Goal: Information Seeking & Learning: Find specific fact

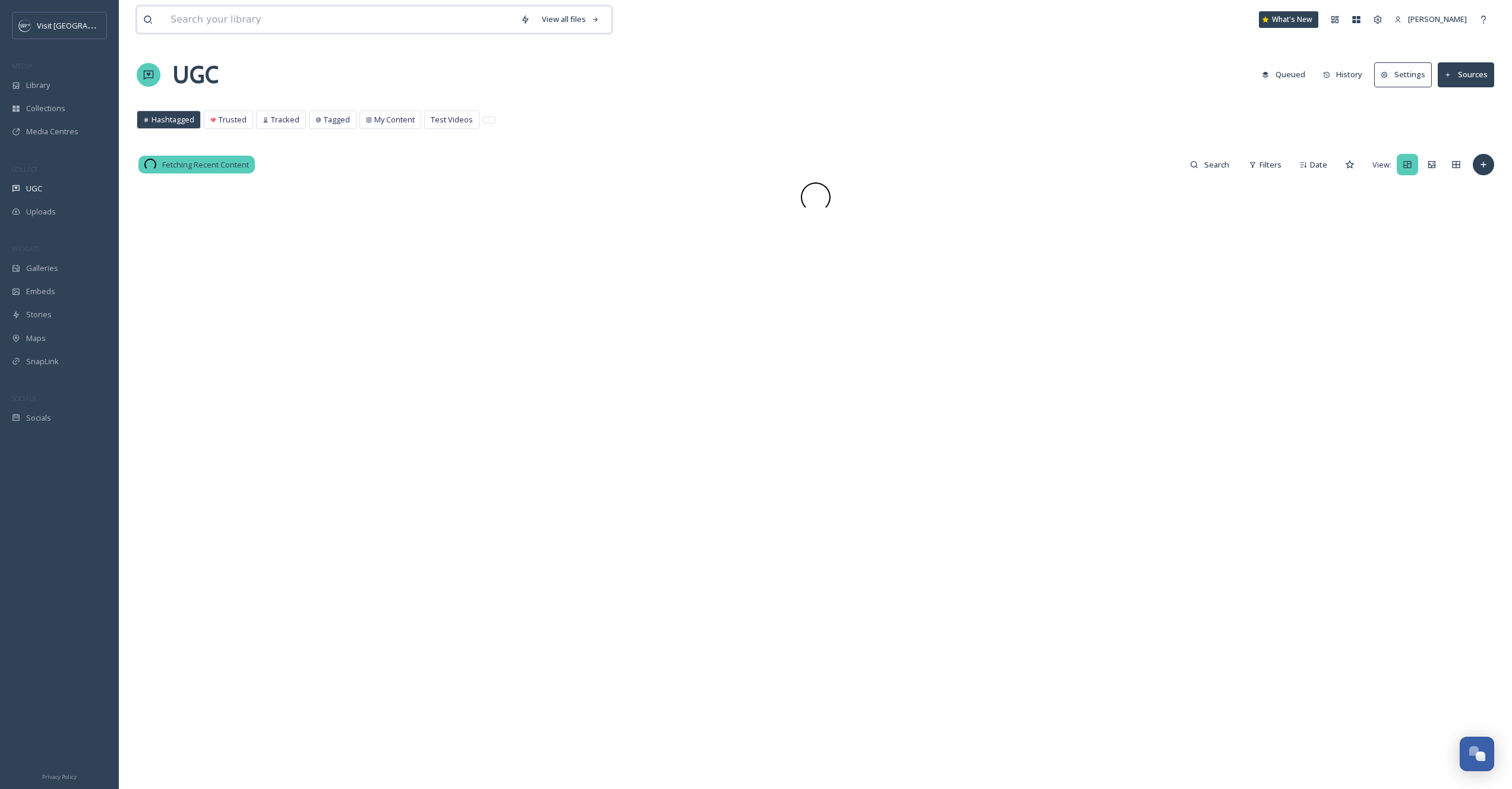
click at [213, 10] on input at bounding box center [339, 19] width 350 height 26
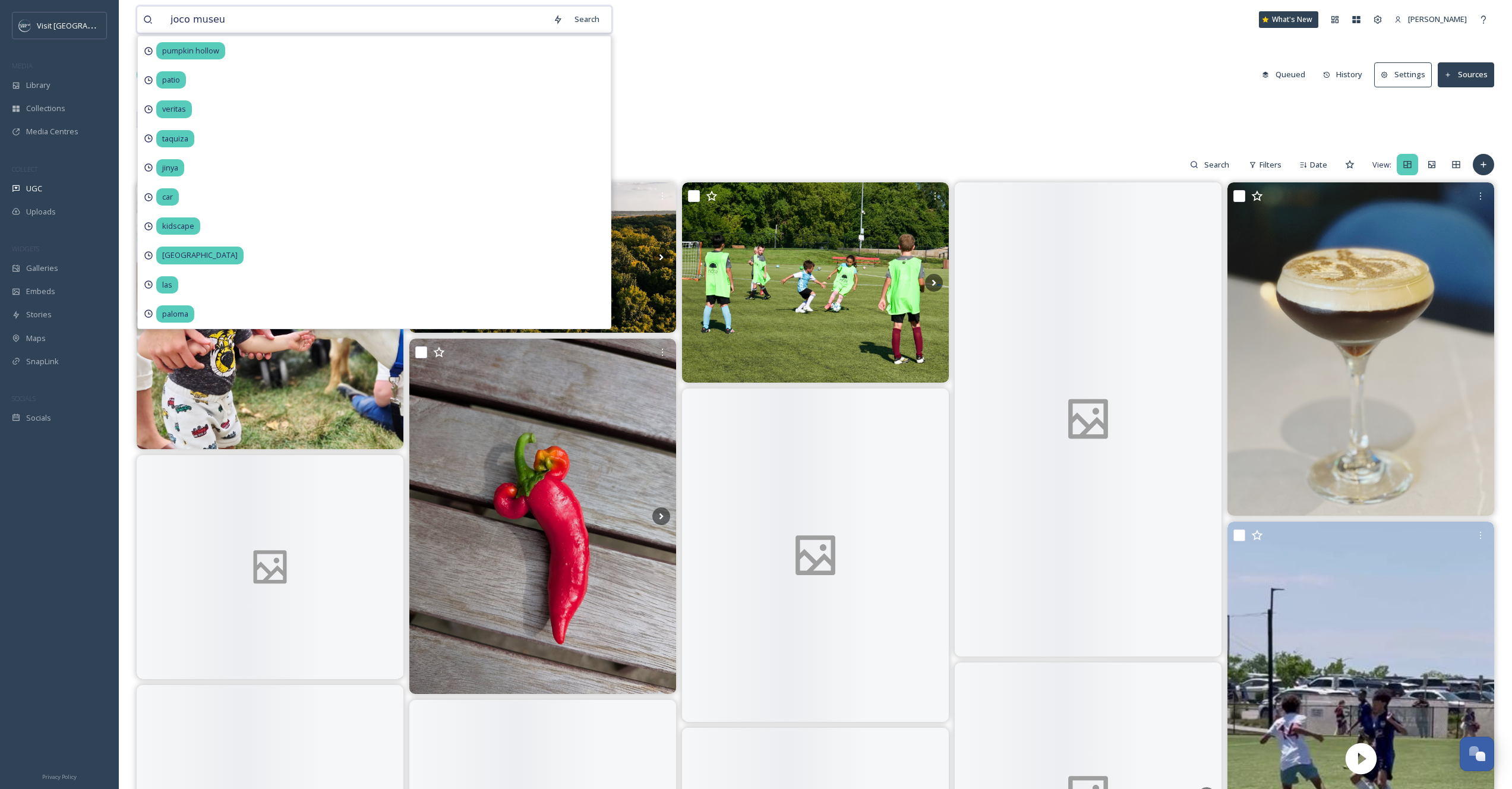
type input "joco museum"
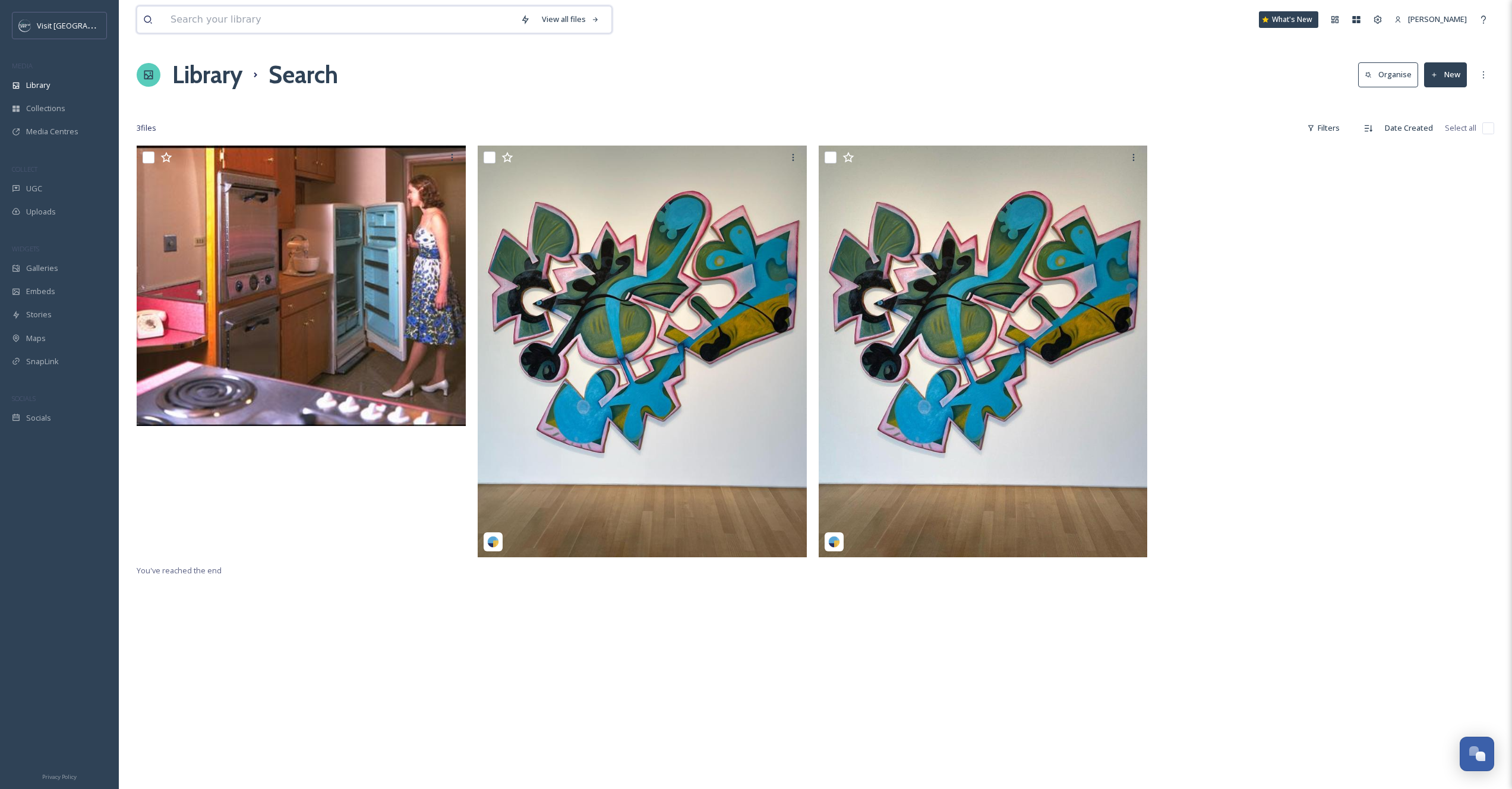
click at [268, 28] on input at bounding box center [339, 19] width 350 height 26
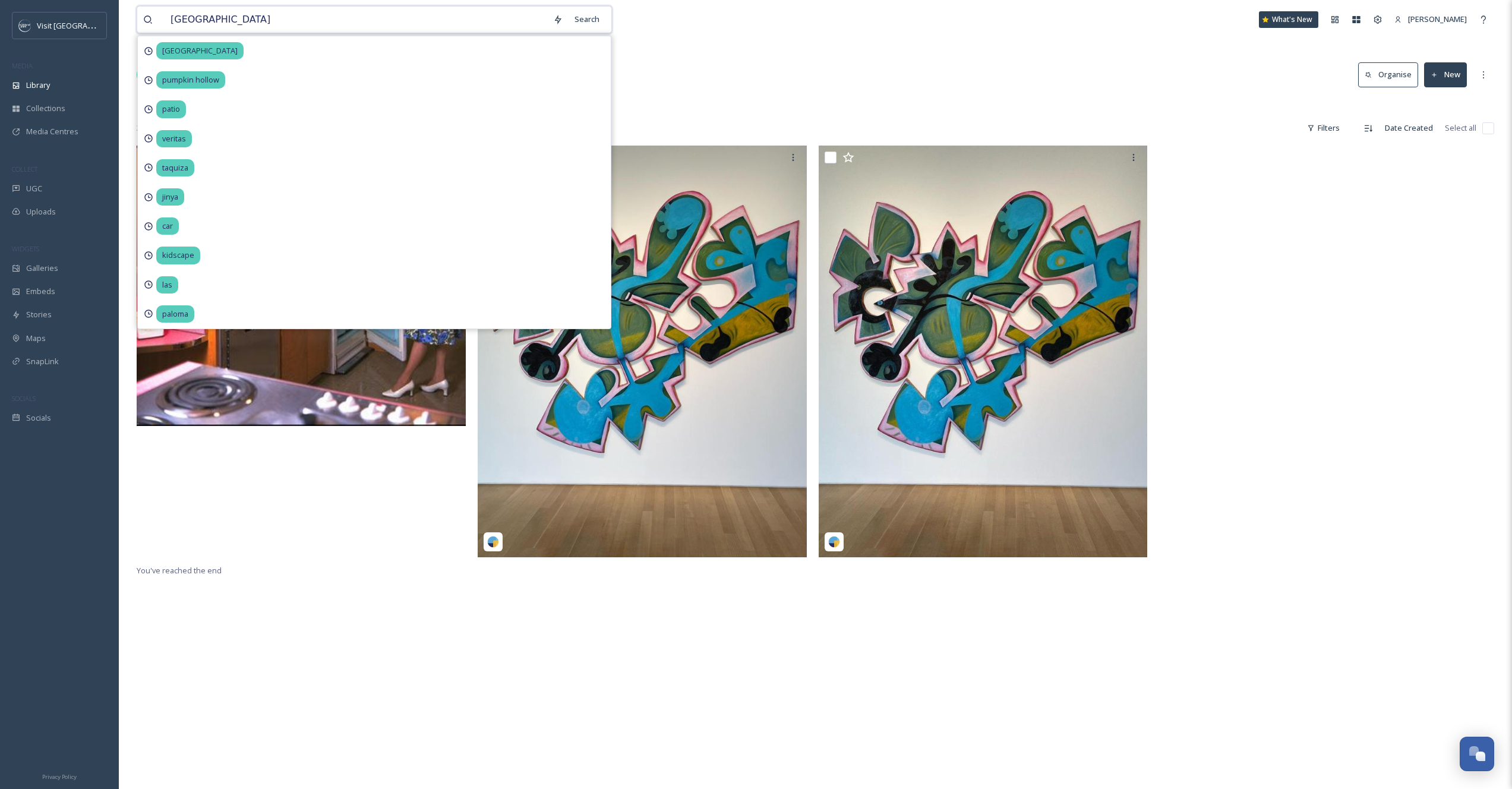
type input "johnson county museum"
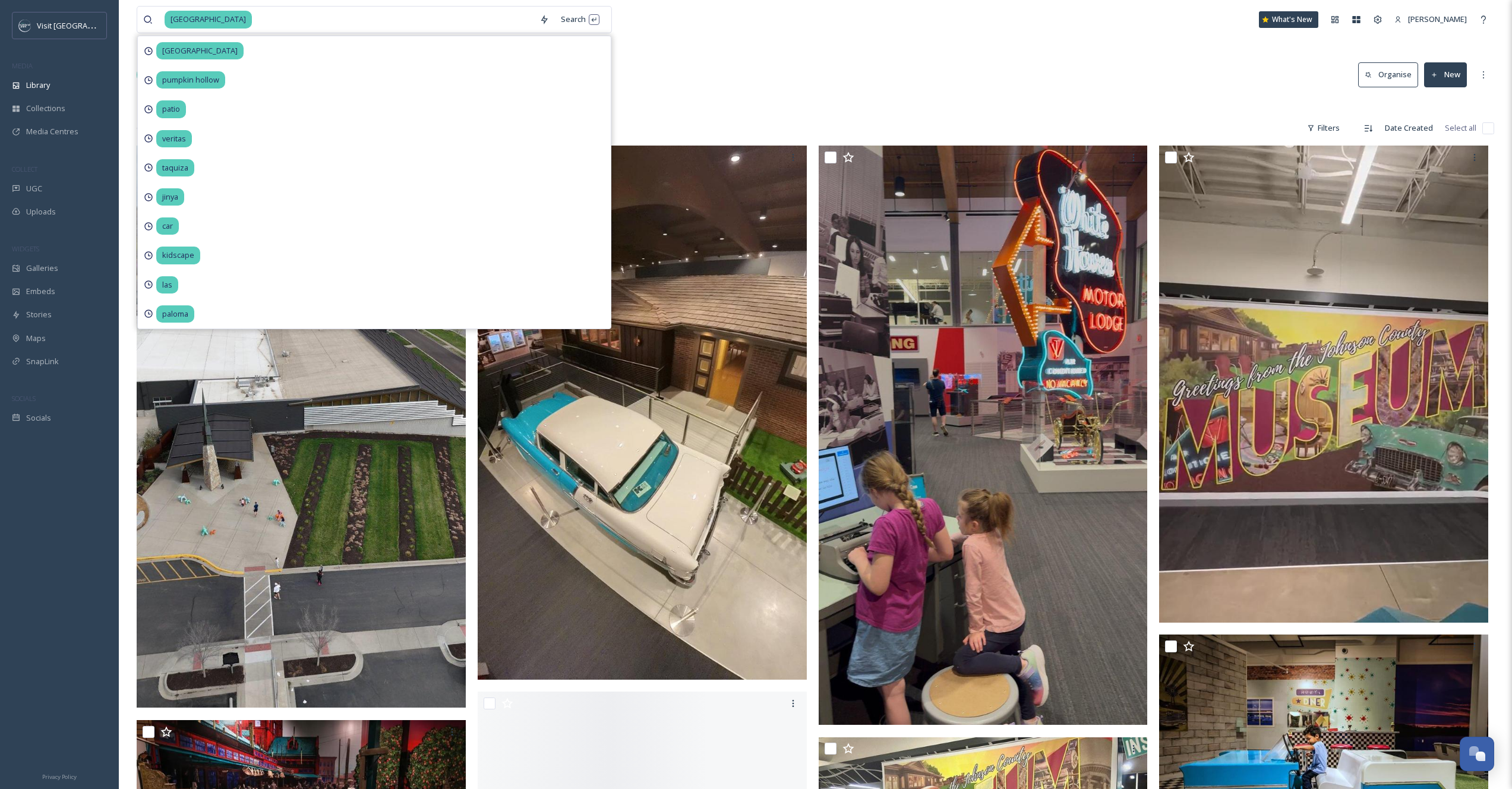
click at [1104, 99] on div at bounding box center [816, 104] width 1357 height 12
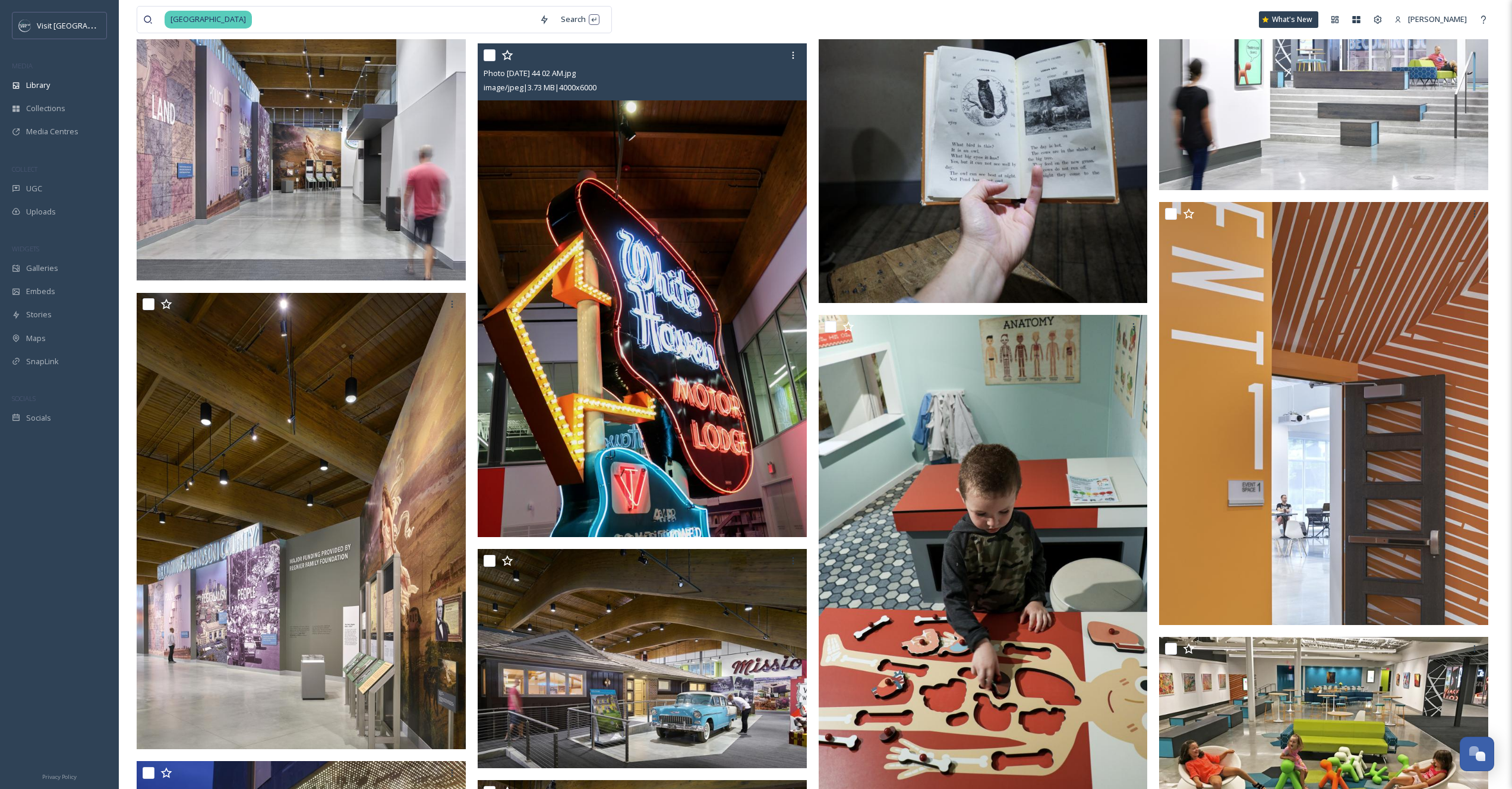
scroll to position [1586, 0]
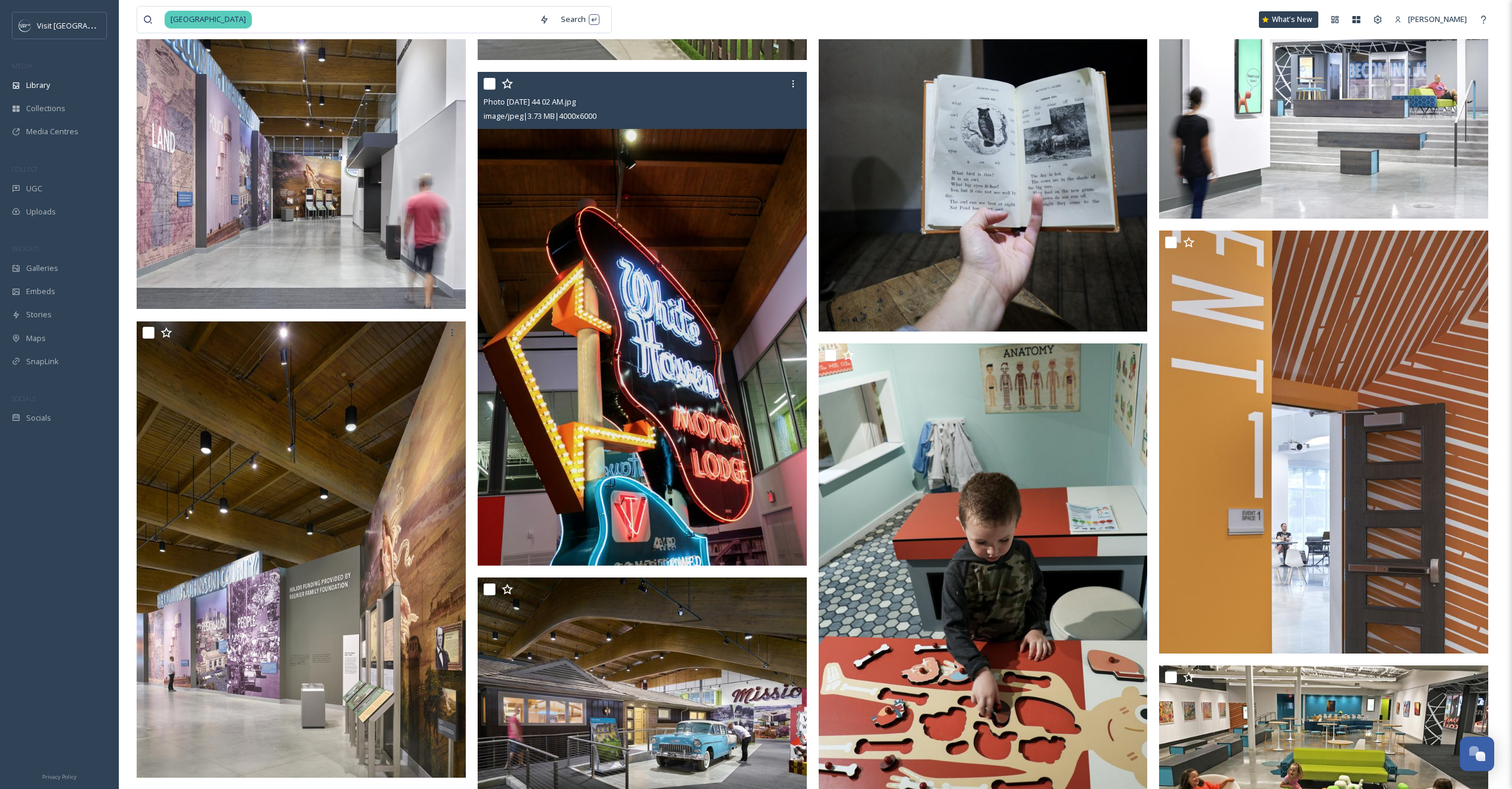
click at [488, 87] on input "checkbox" at bounding box center [489, 84] width 12 height 12
checkbox input "true"
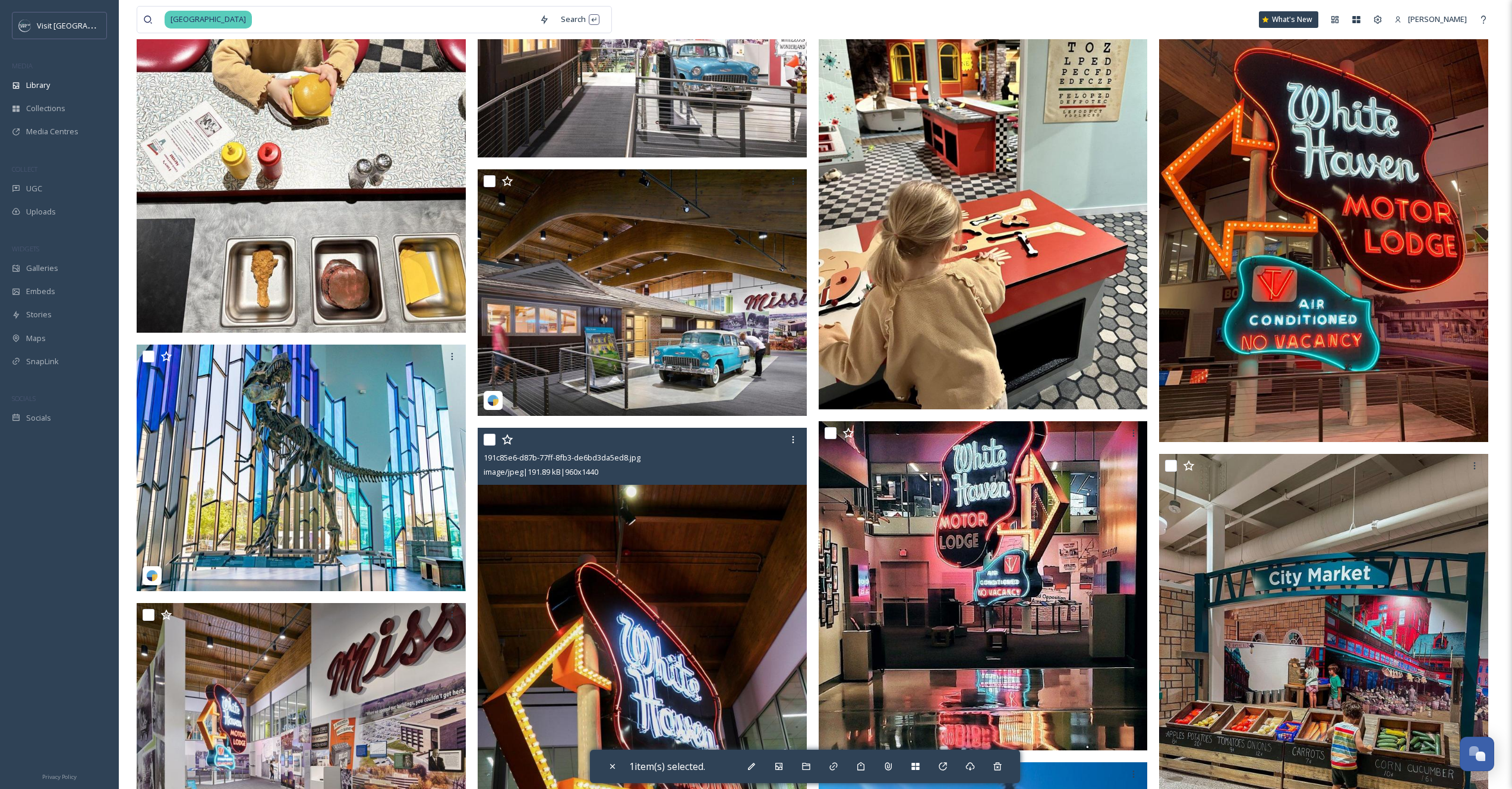
scroll to position [4257, 0]
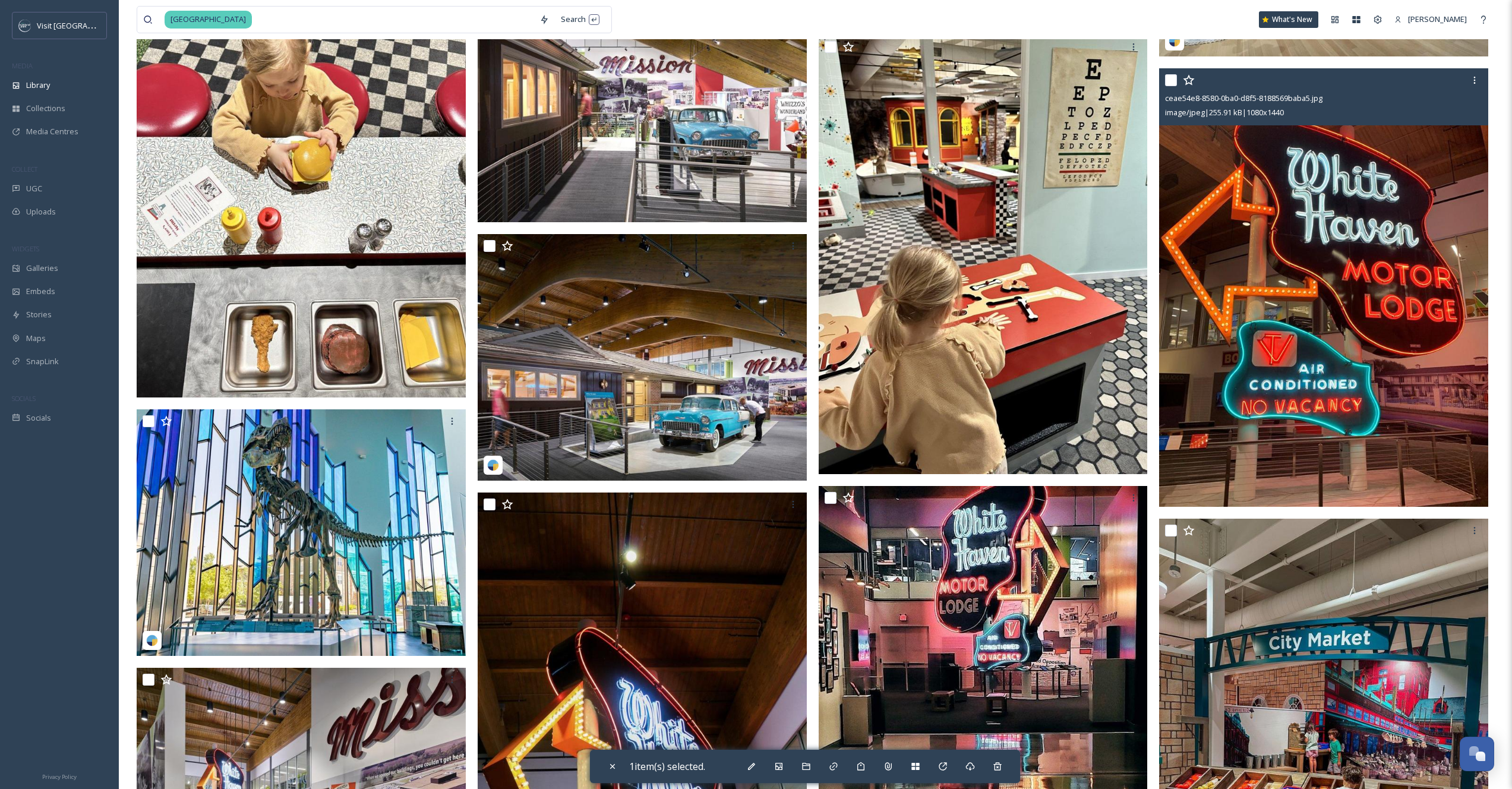
click at [1167, 82] on input "checkbox" at bounding box center [1170, 80] width 12 height 12
checkbox input "true"
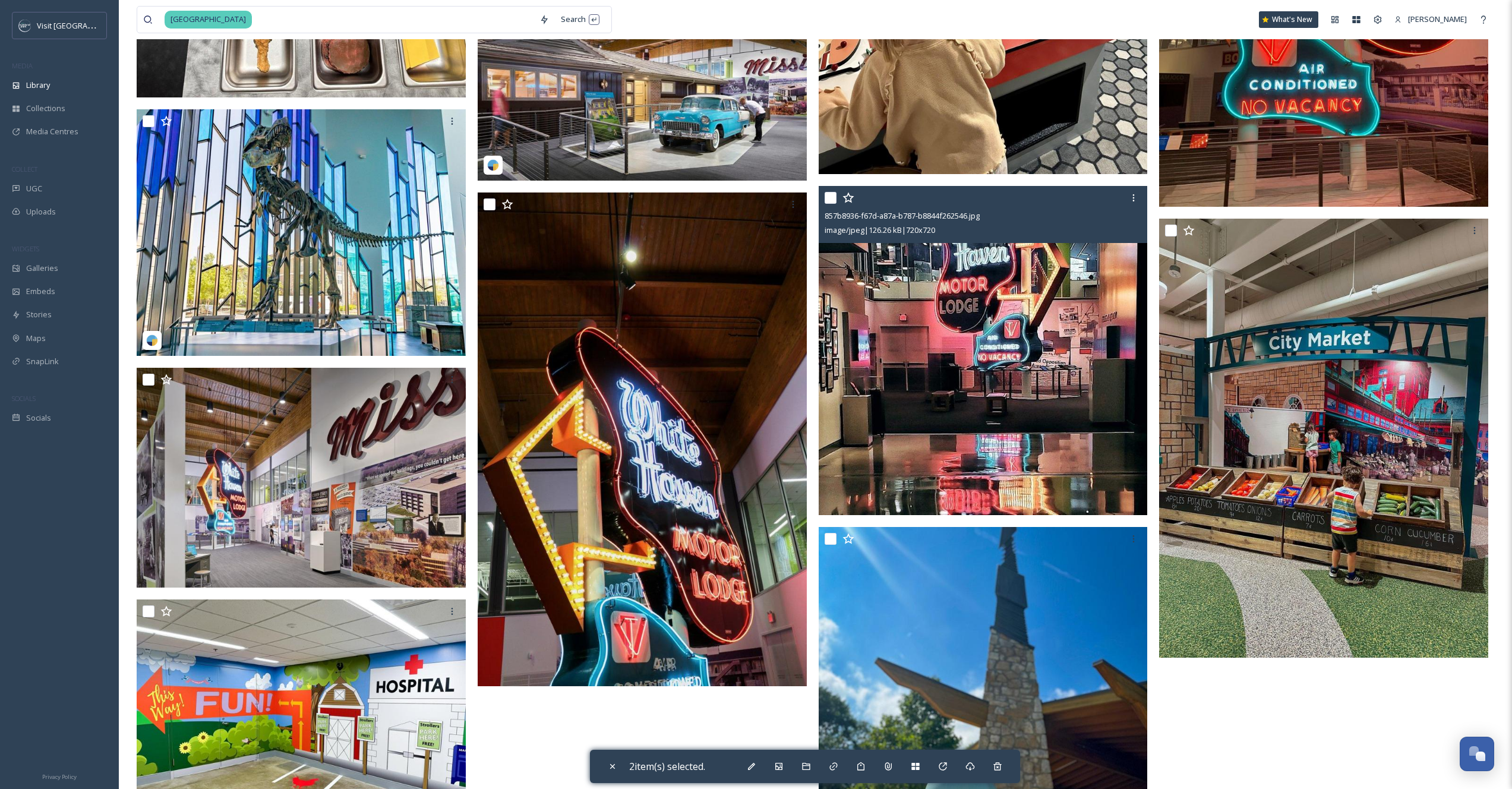
scroll to position [4754, 0]
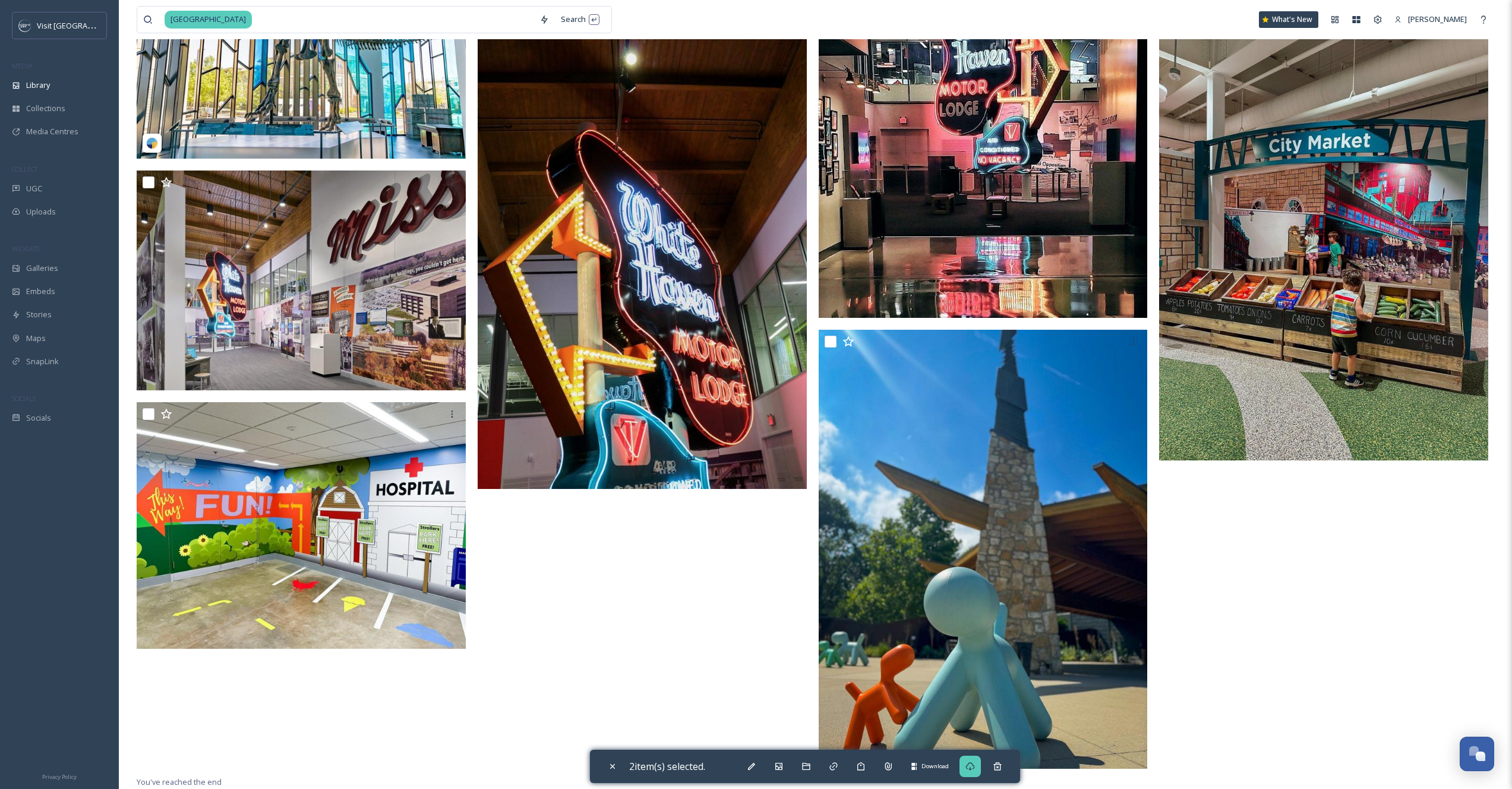
click at [974, 765] on icon at bounding box center [969, 767] width 9 height 8
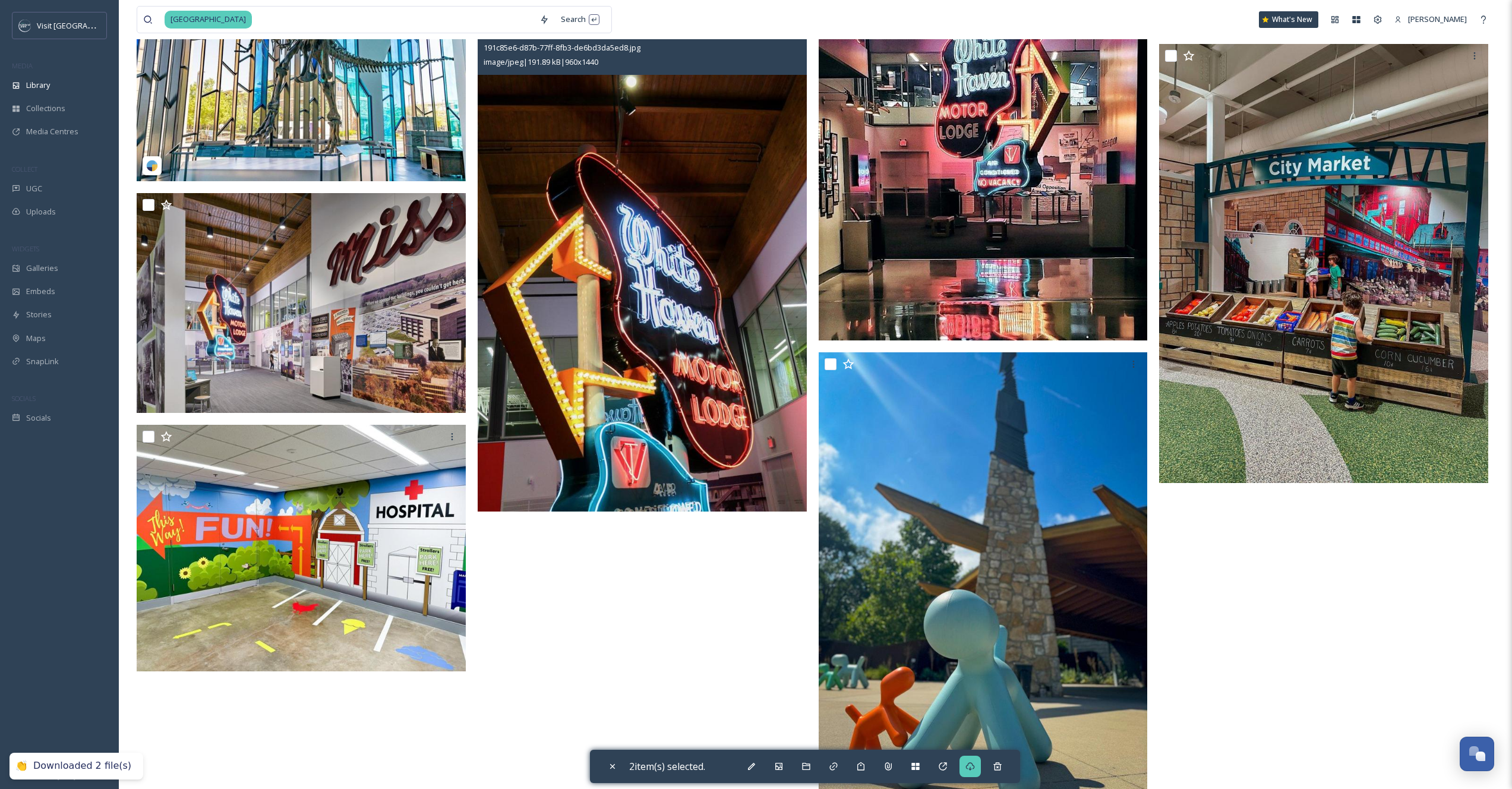
scroll to position [4721, 0]
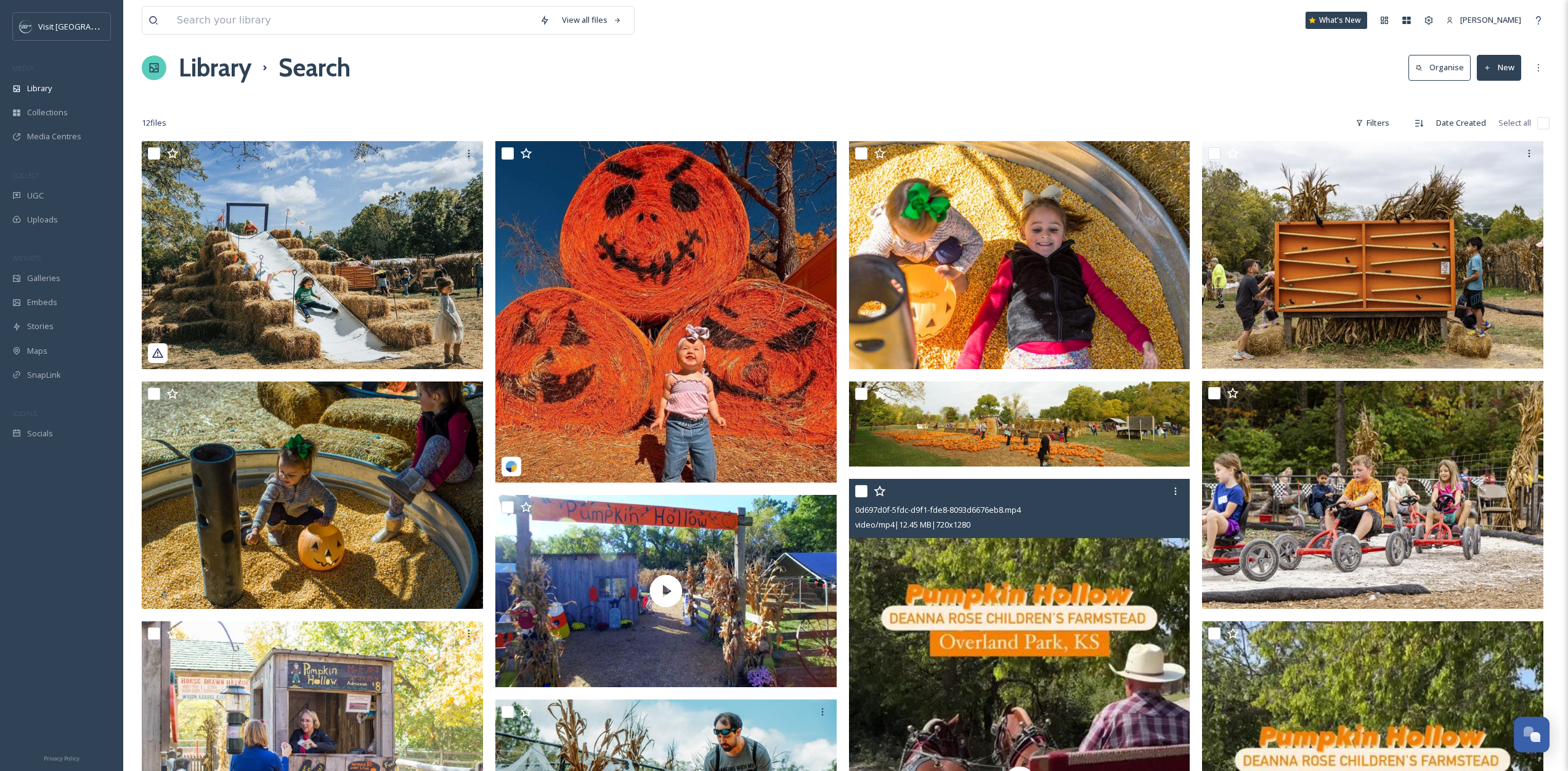
scroll to position [26, 0]
